Goal: Navigation & Orientation: Find specific page/section

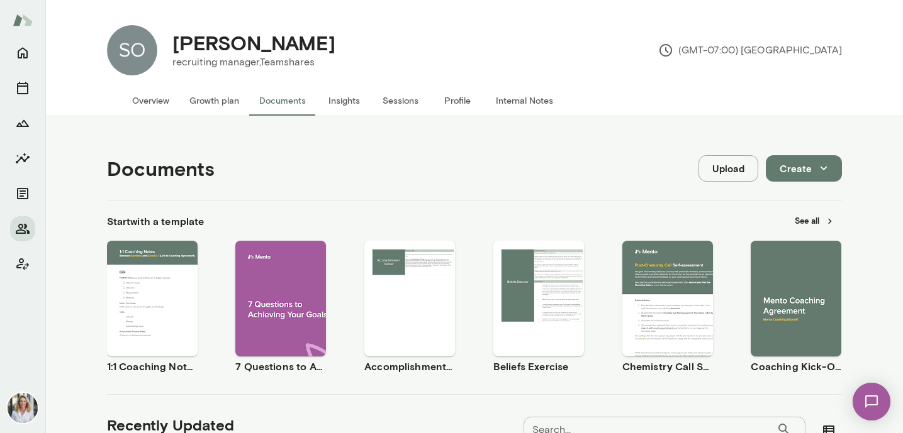
scroll to position [490, 0]
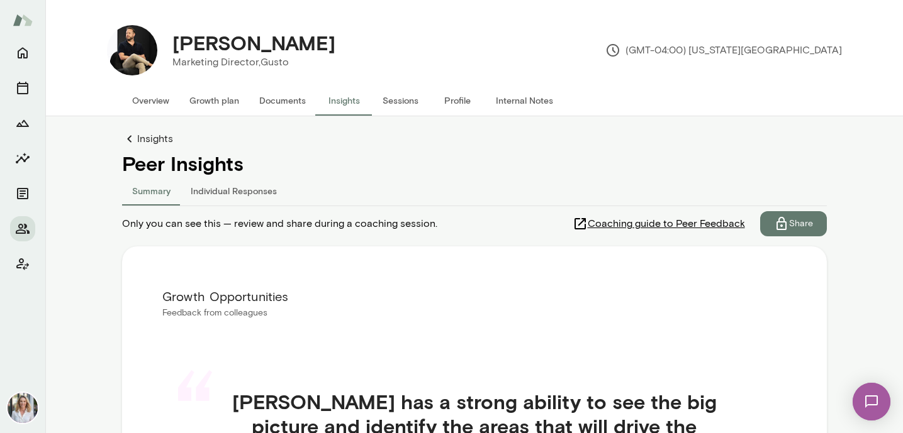
scroll to position [245, 0]
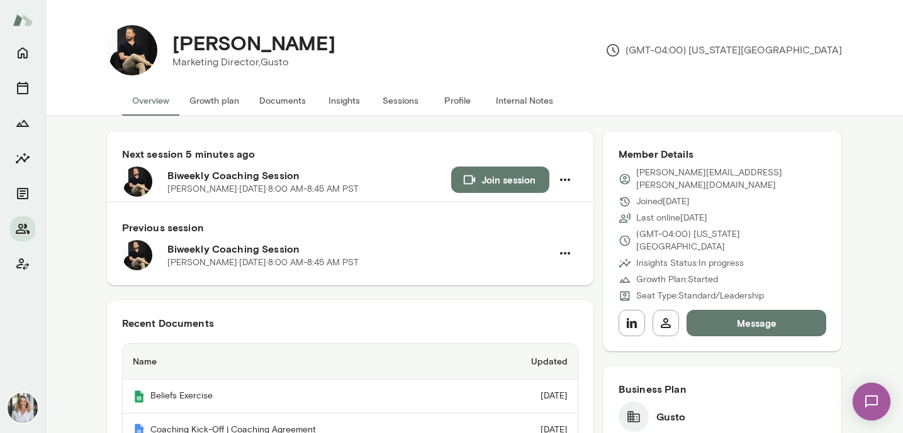
scroll to position [29, 0]
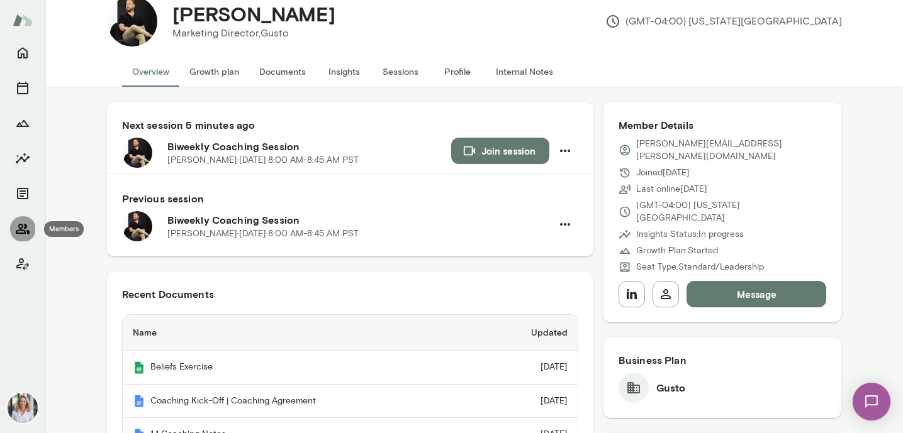
click at [27, 224] on icon "Members" at bounding box center [22, 228] width 15 height 15
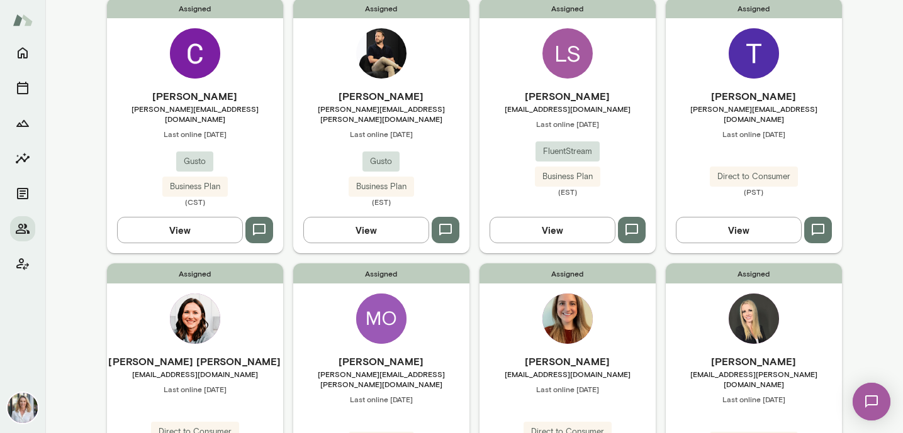
scroll to position [437, 0]
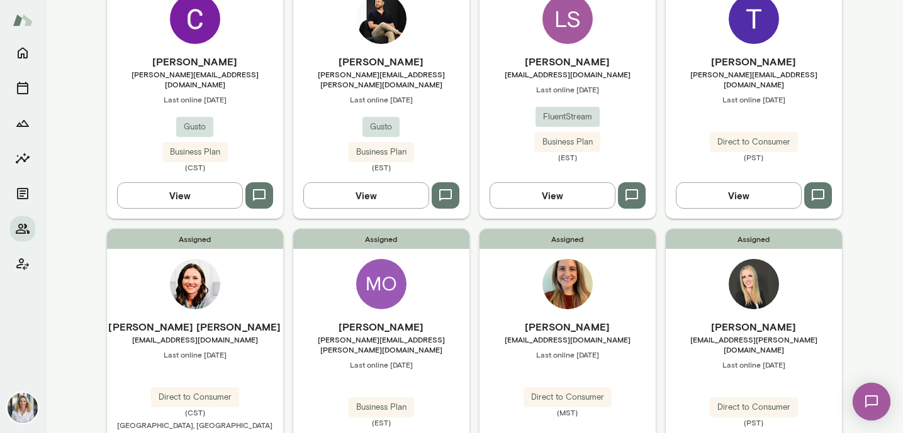
click at [233, 265] on div "Assigned Leigh Anna Sodac lathomure@gmail.com Last online November 22 Direct to…" at bounding box center [195, 359] width 176 height 260
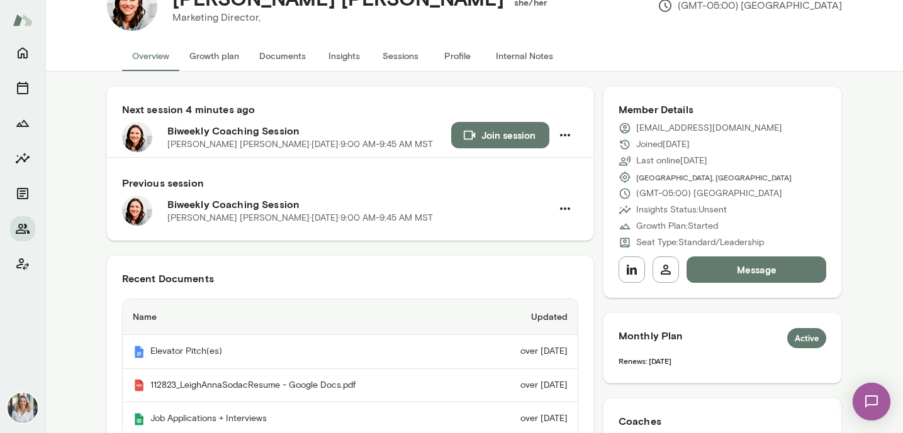
scroll to position [36, 0]
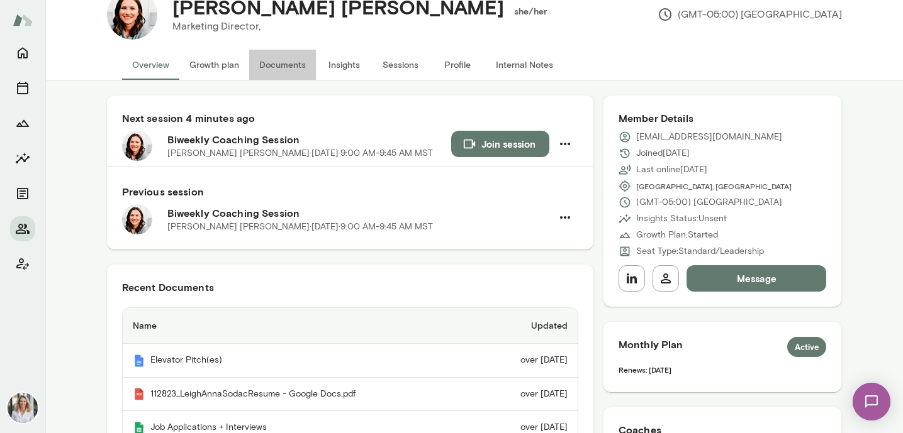
click at [291, 61] on button "Documents" at bounding box center [282, 65] width 67 height 30
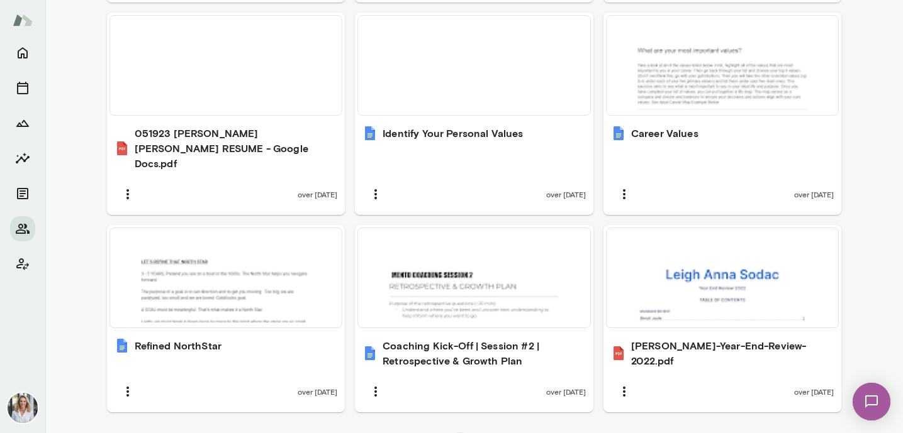
scroll to position [860, 0]
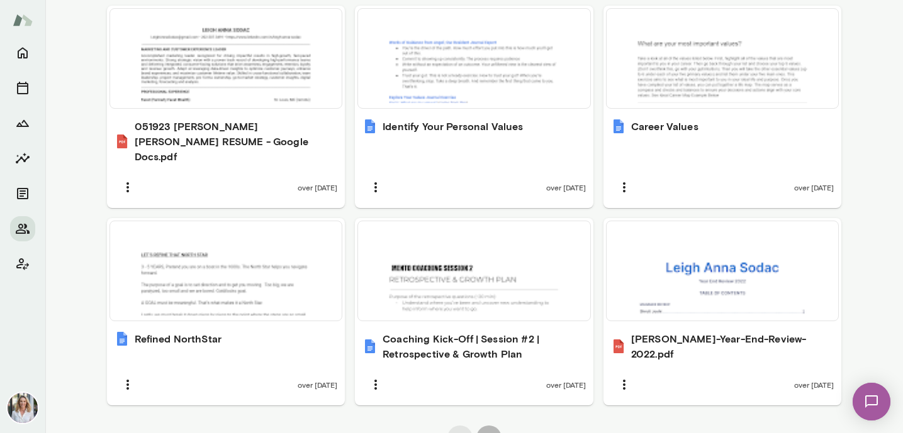
click at [490, 426] on button "2" at bounding box center [488, 438] width 25 height 25
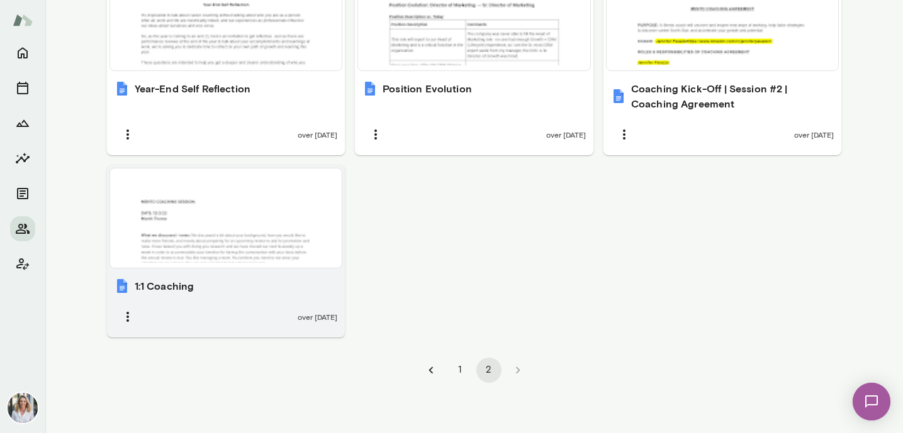
click at [249, 217] on div at bounding box center [226, 218] width 222 height 89
